Goal: Task Accomplishment & Management: Manage account settings

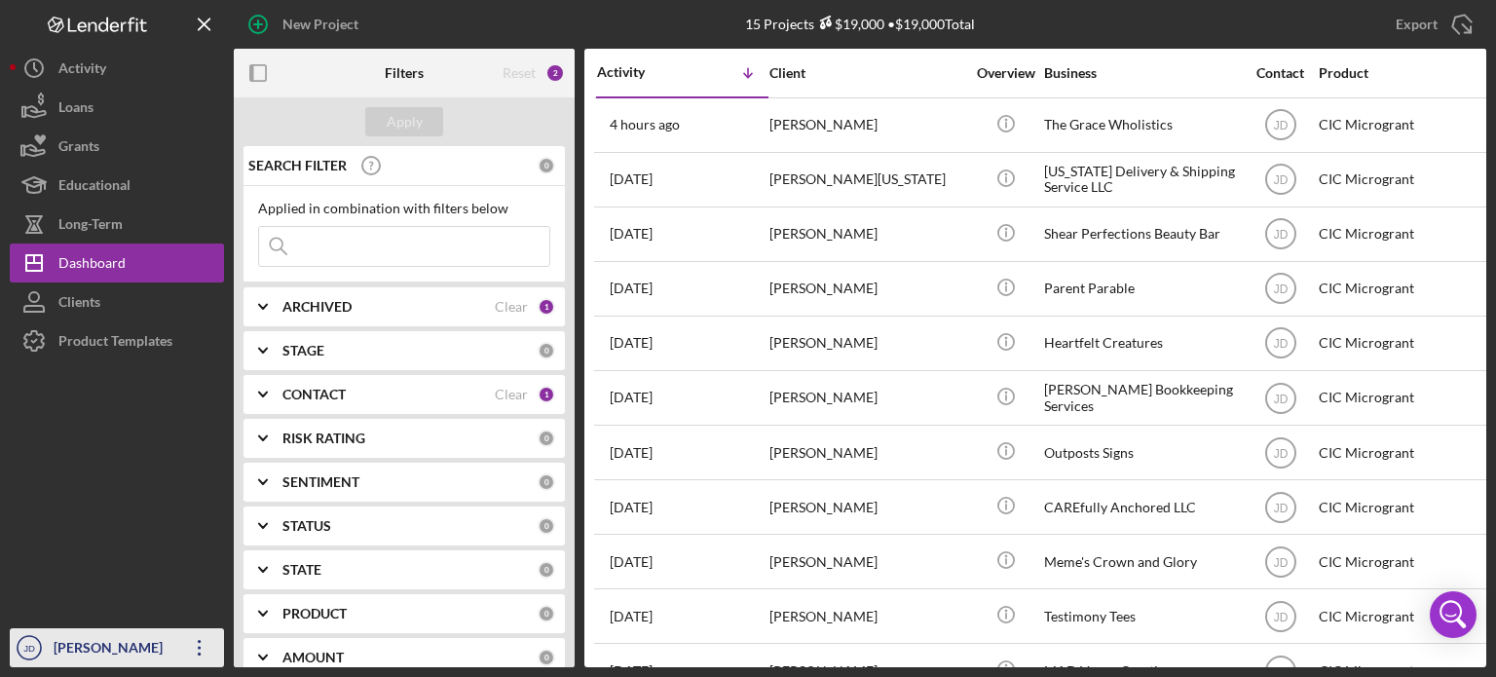
click at [199, 650] on icon "Icon/Overflow" at bounding box center [199, 647] width 49 height 49
click at [77, 463] on div at bounding box center [117, 494] width 214 height 268
click at [203, 650] on icon "Icon/Overflow" at bounding box center [199, 647] width 49 height 49
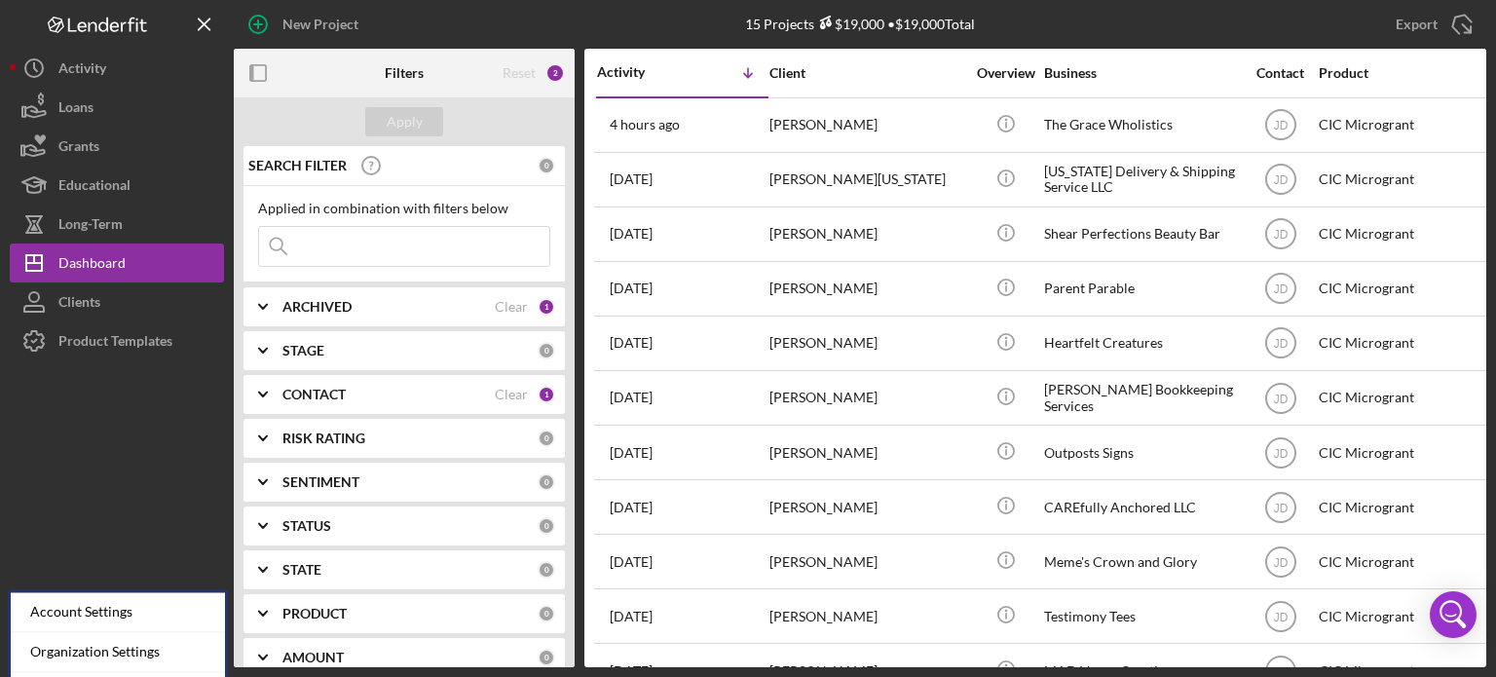
click at [117, 498] on div at bounding box center [117, 494] width 214 height 268
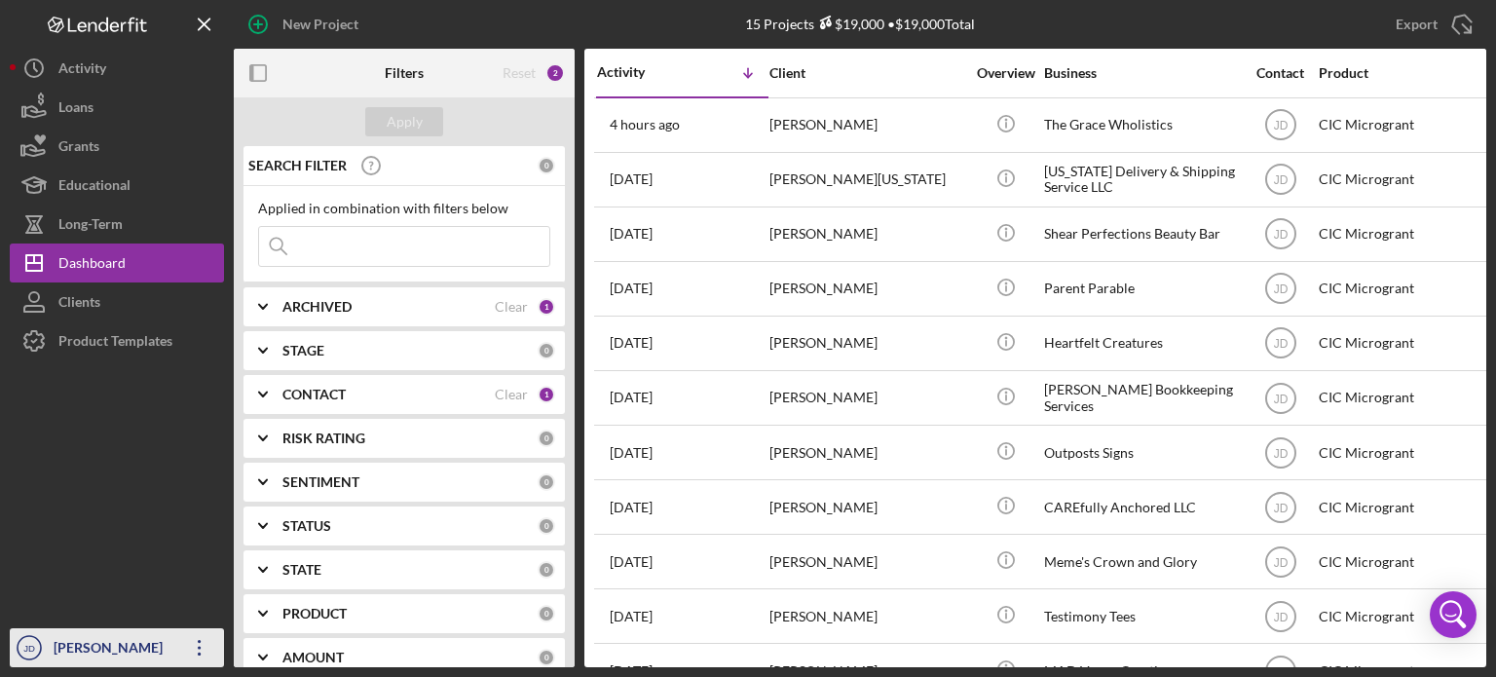
click at [58, 651] on div "[PERSON_NAME]" at bounding box center [112, 650] width 127 height 44
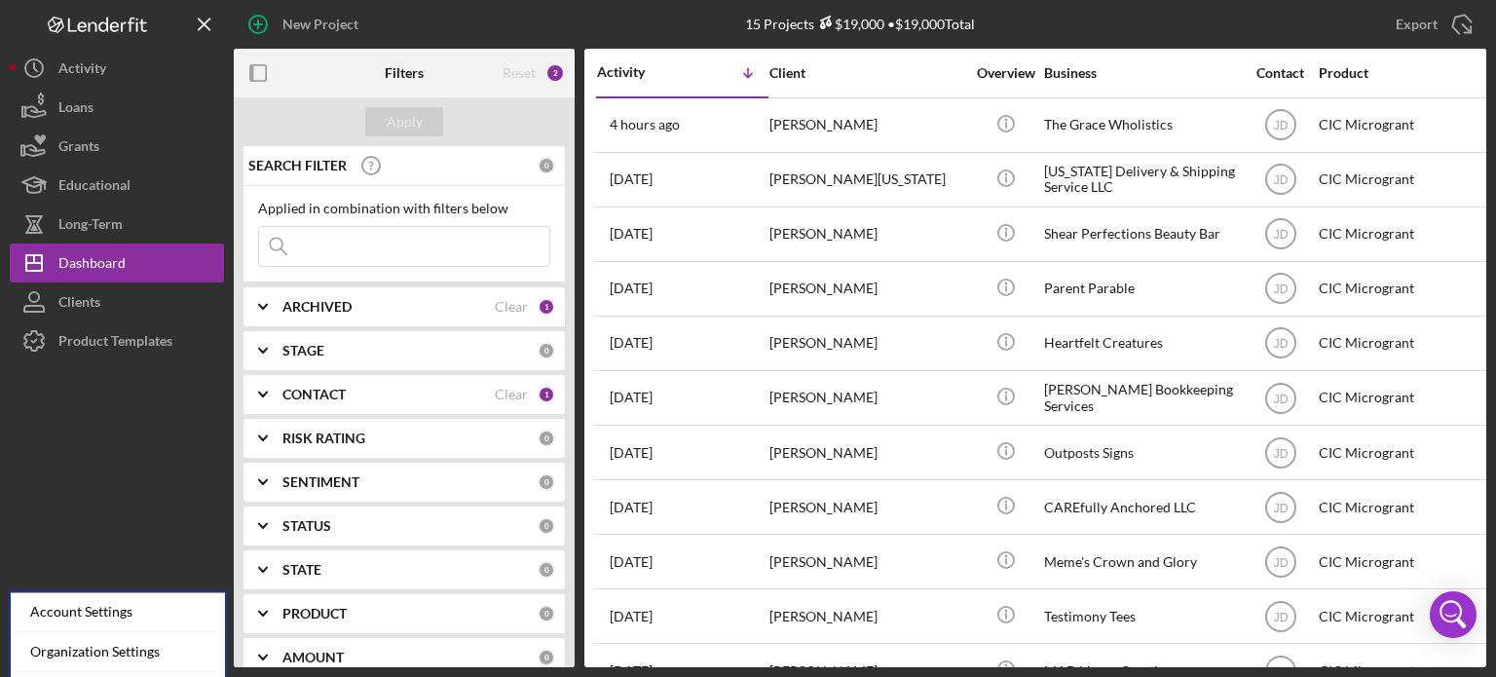
click at [109, 550] on div at bounding box center [117, 494] width 214 height 268
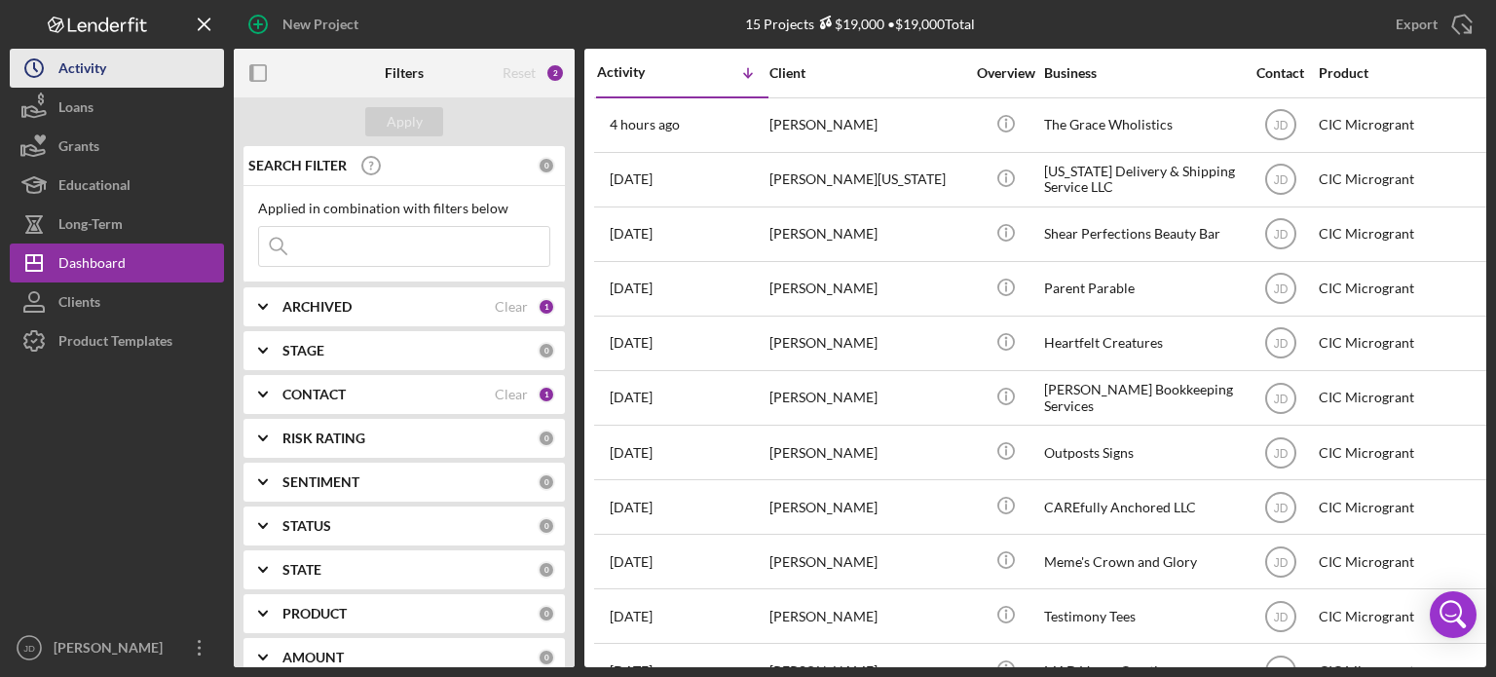
click at [88, 65] on div "Activity" at bounding box center [82, 71] width 48 height 44
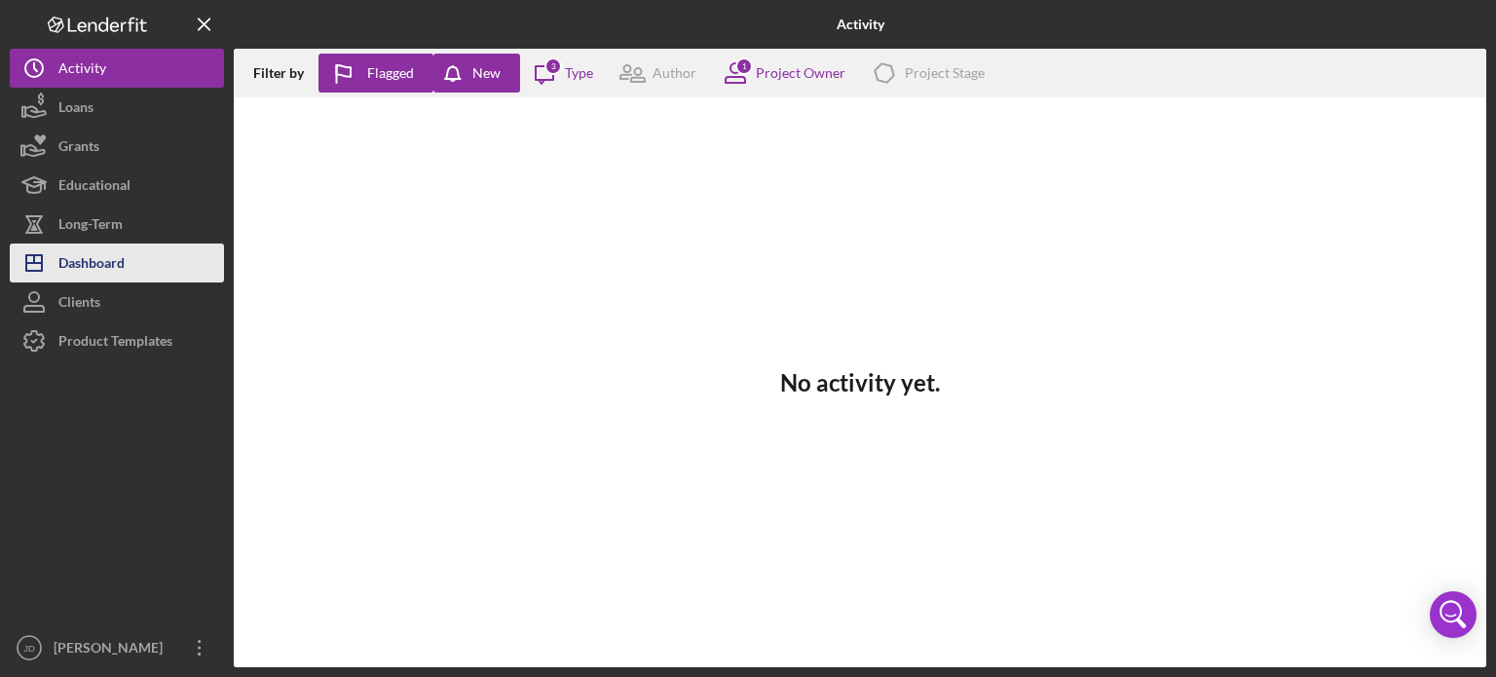
click at [81, 268] on div "Dashboard" at bounding box center [91, 266] width 66 height 44
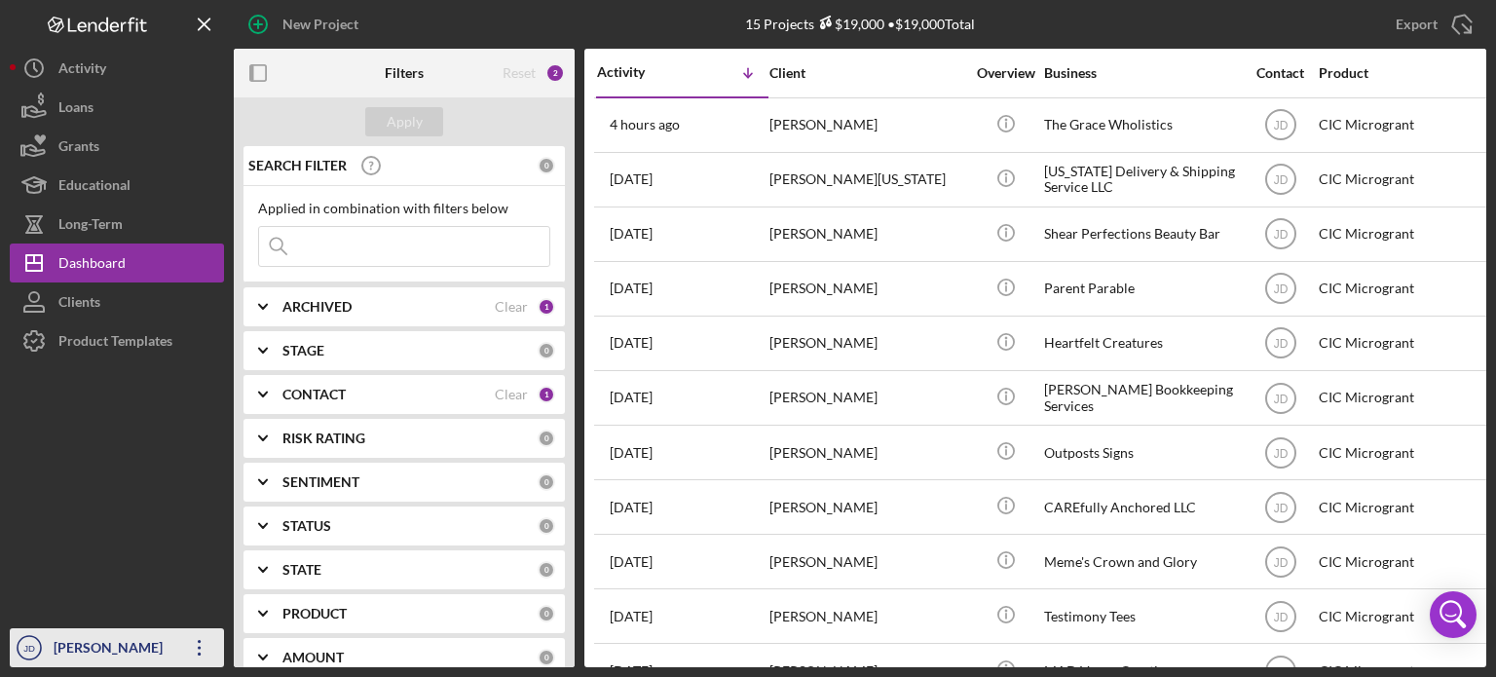
click at [194, 645] on icon "Icon/Overflow" at bounding box center [199, 647] width 49 height 49
click at [154, 548] on div at bounding box center [117, 494] width 214 height 268
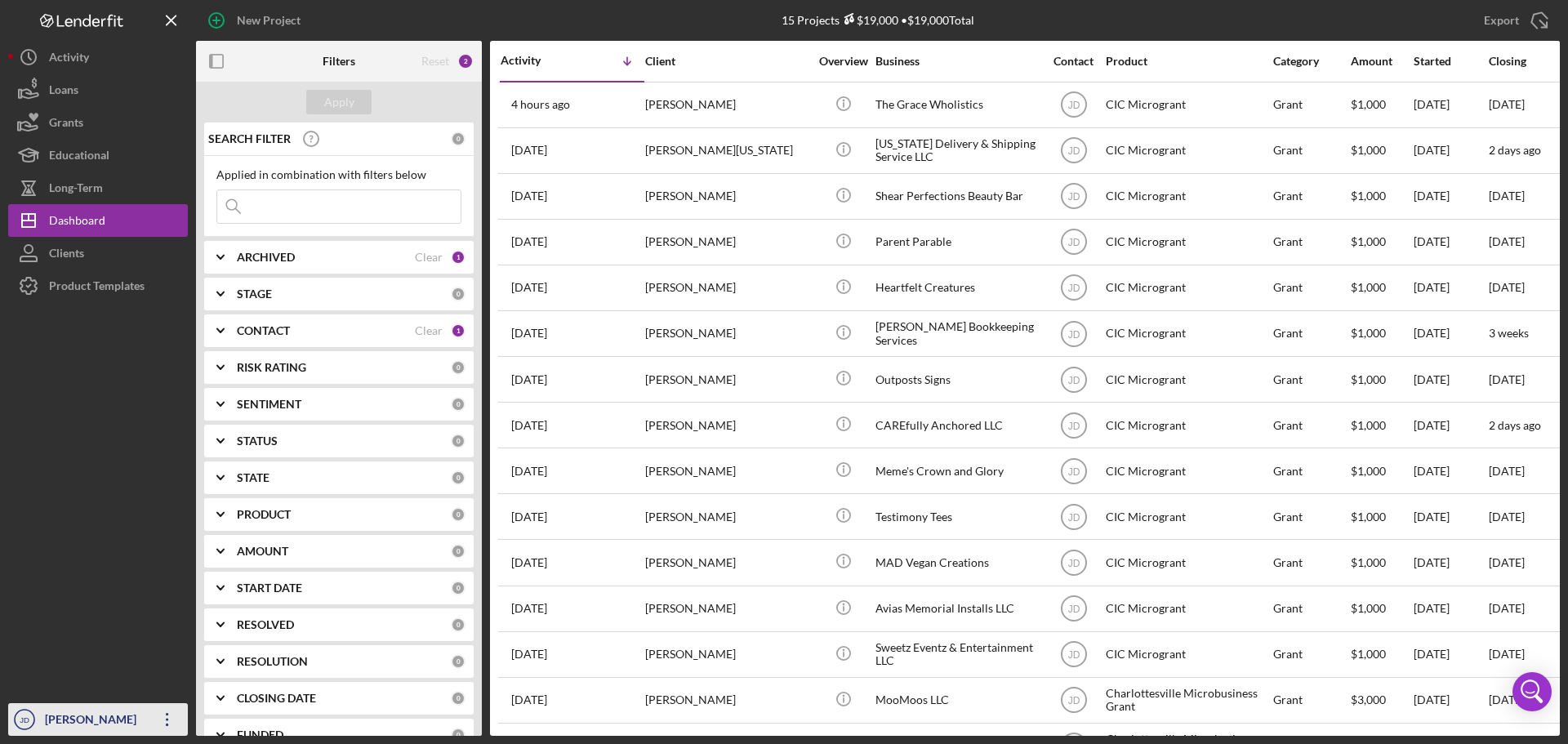
click at [168, 567] on icon "button" at bounding box center [167, 720] width 3 height 13
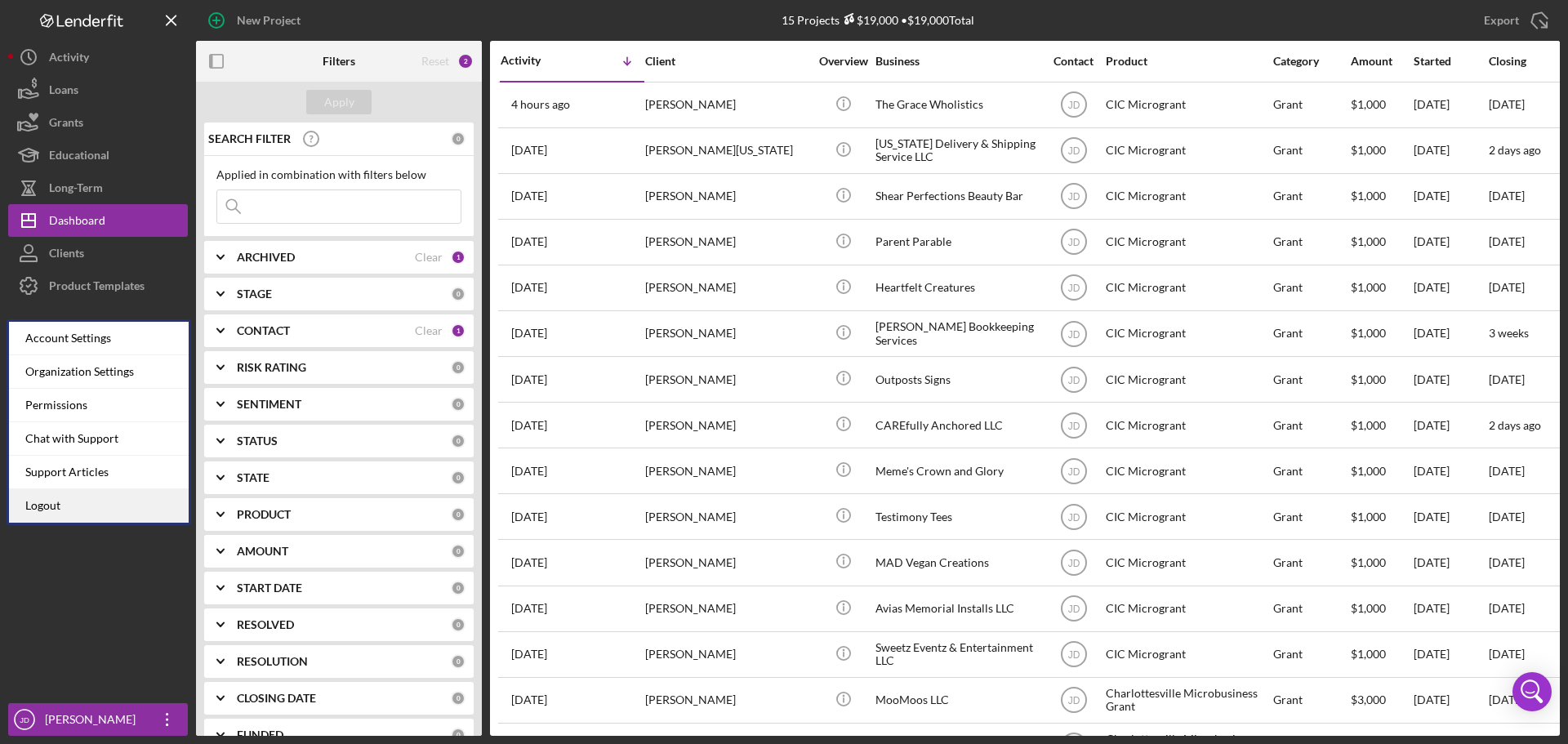
click at [76, 509] on link "Logout" at bounding box center [99, 506] width 179 height 34
